Goal: Task Accomplishment & Management: Complete application form

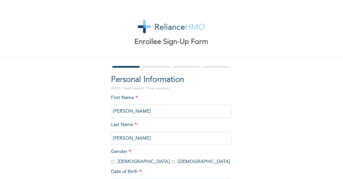
click at [262, 114] on div "Enrollee Sign-Up Form Personal Information NOTE: Fields marked (*) are required…" at bounding box center [171, 115] width 342 height 230
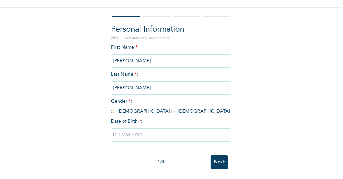
scroll to position [53, 0]
click at [171, 110] on input "radio" at bounding box center [172, 112] width 3 height 6
radio input "true"
click at [120, 132] on input "text" at bounding box center [171, 135] width 120 height 13
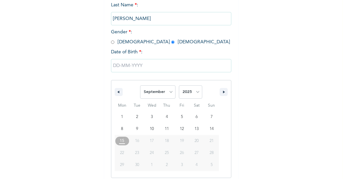
scroll to position [124, 0]
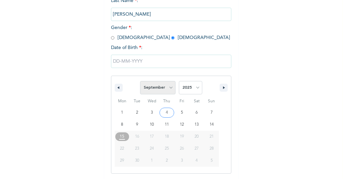
click at [161, 89] on select "January February March April May June July August September October November De…" at bounding box center [157, 87] width 35 height 13
click at [140, 81] on select "January February March April May June July August September October November De…" at bounding box center [157, 87] width 35 height 13
click at [168, 89] on select "January February March April May June July August September October November De…" at bounding box center [157, 87] width 35 height 13
select select "3"
click at [140, 81] on select "January February March April May June July August September October November De…" at bounding box center [157, 87] width 35 height 13
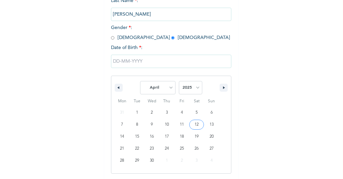
type input "[DATE]"
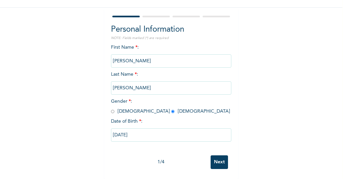
scroll to position [55, 0]
click at [160, 133] on input "[DATE]" at bounding box center [171, 135] width 120 height 13
select select "3"
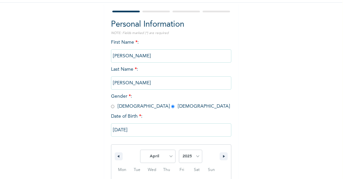
scroll to position [124, 0]
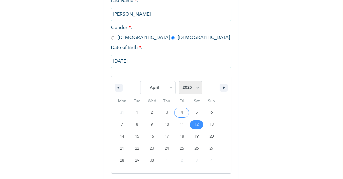
click at [193, 86] on select "2025 2024 2023 2022 2021 2020 2019 2018 2017 2016 2015 2014 2013 2012 2011 2010…" at bounding box center [190, 87] width 23 height 13
select select "2002"
click at [179, 81] on select "2025 2024 2023 2022 2021 2020 2019 2018 2017 2016 2015 2014 2013 2012 2011 2010…" at bounding box center [190, 87] width 23 height 13
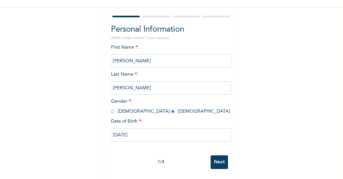
click at [241, 73] on div "Enrollee Sign-Up Form Personal Information NOTE: Fields marked (*) are required…" at bounding box center [171, 65] width 342 height 230
click at [171, 129] on input "[DATE]" at bounding box center [171, 135] width 120 height 13
select select "3"
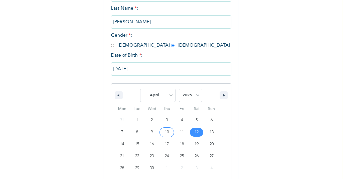
scroll to position [124, 0]
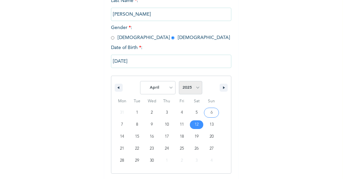
click at [195, 88] on select "2025 2024 2023 2022 2021 2020 2019 2018 2017 2016 2015 2014 2013 2012 2011 2010…" at bounding box center [190, 87] width 23 height 13
select select "2002"
click at [179, 81] on select "2025 2024 2023 2022 2021 2020 2019 2018 2017 2016 2015 2014 2013 2012 2011 2010…" at bounding box center [190, 87] width 23 height 13
click at [186, 85] on select "2025 2024 2023 2022 2021 2020 2019 2018 2017 2016 2015 2014 2013 2012 2011 2010…" at bounding box center [190, 87] width 23 height 13
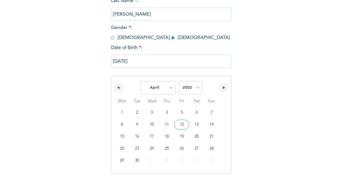
type input "[DATE]"
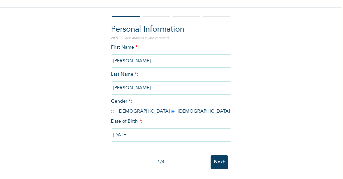
click at [212, 156] on input "Next" at bounding box center [218, 163] width 17 height 14
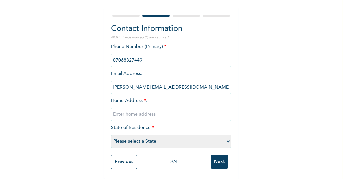
click at [145, 108] on input "text" at bounding box center [171, 114] width 120 height 13
type input "[STREET_ADDRESS]"
click at [145, 136] on select "Please select a State [PERSON_NAME] (FCT) [PERSON_NAME] Ibom [GEOGRAPHIC_DATA] …" at bounding box center [171, 141] width 120 height 13
click at [111, 135] on select "Please select a State [PERSON_NAME] (FCT) [PERSON_NAME] Ibom [GEOGRAPHIC_DATA] …" at bounding box center [171, 141] width 120 height 13
click at [200, 138] on select "Please select a State [PERSON_NAME] (FCT) [PERSON_NAME] Ibom [GEOGRAPHIC_DATA] …" at bounding box center [171, 141] width 120 height 13
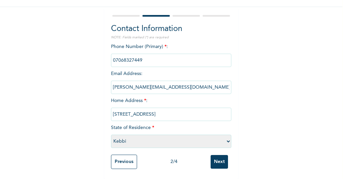
select select "25"
click at [111, 135] on select "Please select a State [PERSON_NAME] (FCT) [PERSON_NAME] Ibom [GEOGRAPHIC_DATA] …" at bounding box center [171, 141] width 120 height 13
click at [212, 157] on input "Next" at bounding box center [218, 162] width 17 height 14
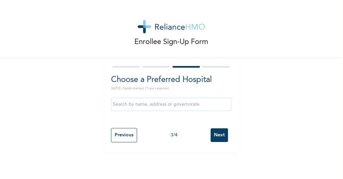
scroll to position [0, 0]
click at [180, 102] on input "text" at bounding box center [171, 104] width 120 height 13
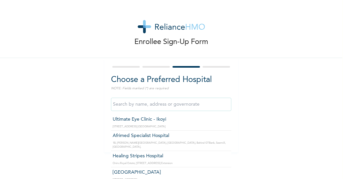
type input "Afrimed Specialist Hospital"
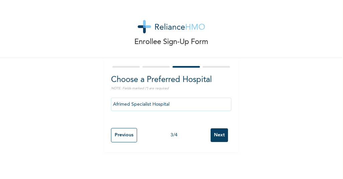
click at [212, 134] on input "Next" at bounding box center [218, 136] width 17 height 14
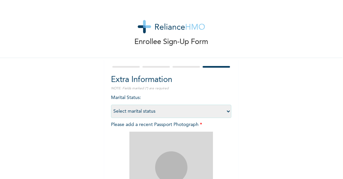
click at [213, 110] on select "Select marital status [DEMOGRAPHIC_DATA] Married [DEMOGRAPHIC_DATA] Widow/[DEMO…" at bounding box center [171, 111] width 120 height 13
click at [111, 105] on select "Select marital status [DEMOGRAPHIC_DATA] Married [DEMOGRAPHIC_DATA] Widow/[DEMO…" at bounding box center [171, 111] width 120 height 13
select select "1"
click at [259, 138] on div "Enrollee Sign-Up Form Extra Information NOTE: Fields marked (*) are required Ma…" at bounding box center [171, 143] width 342 height 287
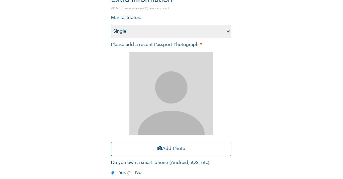
scroll to position [93, 0]
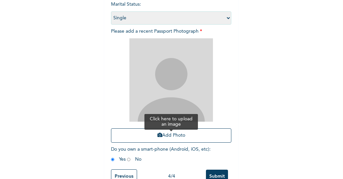
click at [184, 132] on button "Add Photo" at bounding box center [171, 136] width 120 height 14
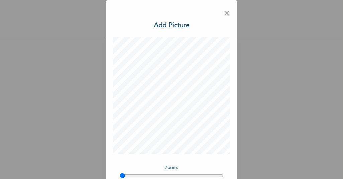
scroll to position [54, 0]
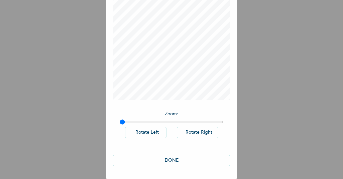
click at [182, 159] on button "DONE" at bounding box center [171, 160] width 117 height 11
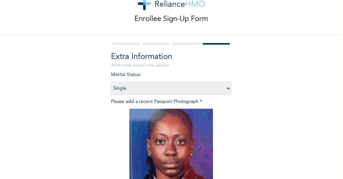
scroll to position [113, 0]
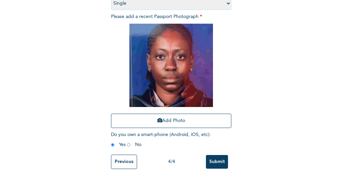
click at [212, 155] on input "Submit" at bounding box center [217, 162] width 22 height 14
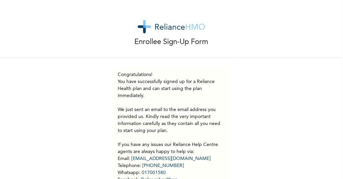
click at [198, 99] on p "You have successfully signed up for a Reliance Health plan and can start using …" at bounding box center [171, 137] width 107 height 119
